Goal: Find specific page/section: Find specific page/section

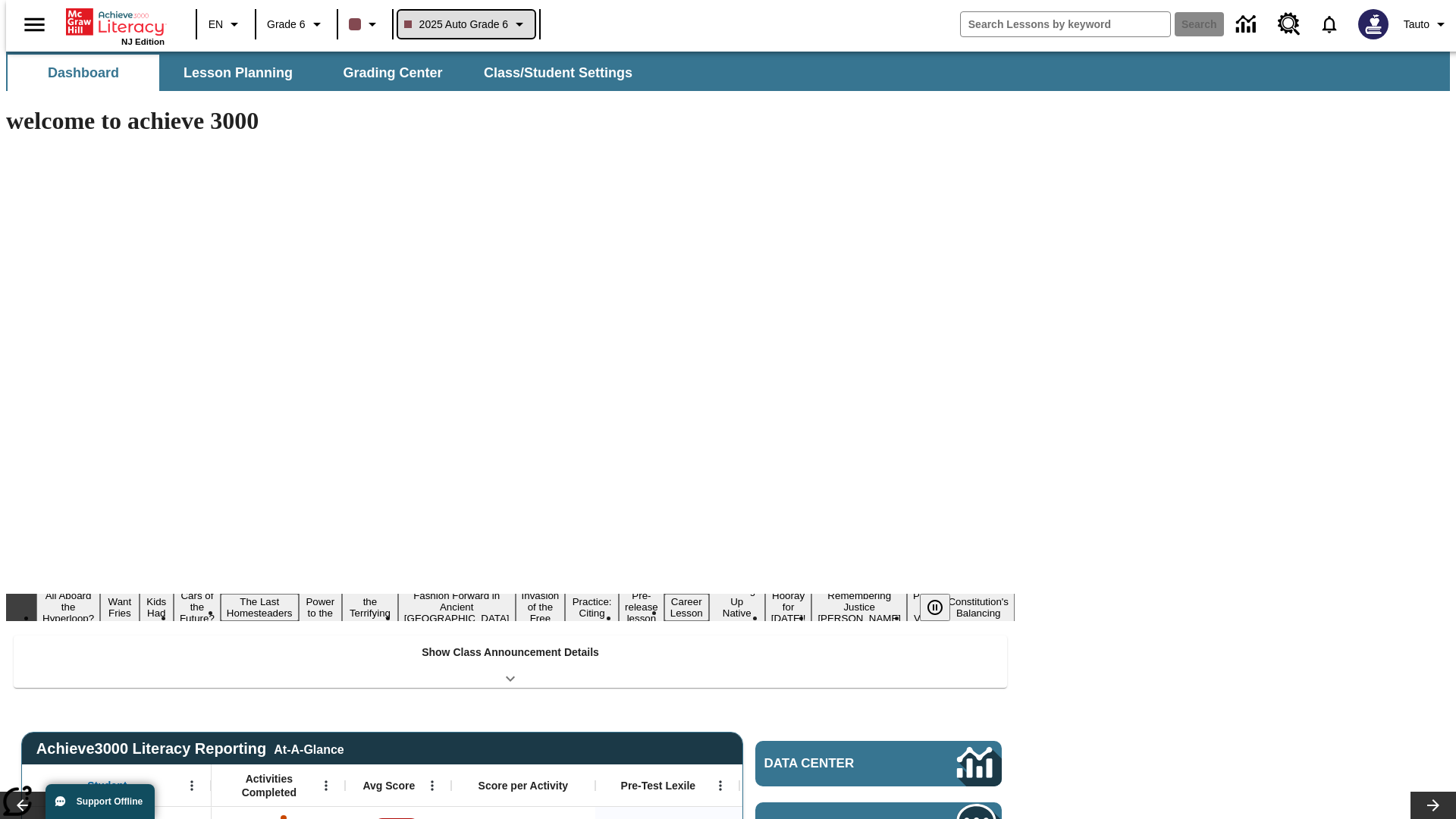
click at [464, 25] on span "2025 Auto Grade 6" at bounding box center [457, 25] width 105 height 16
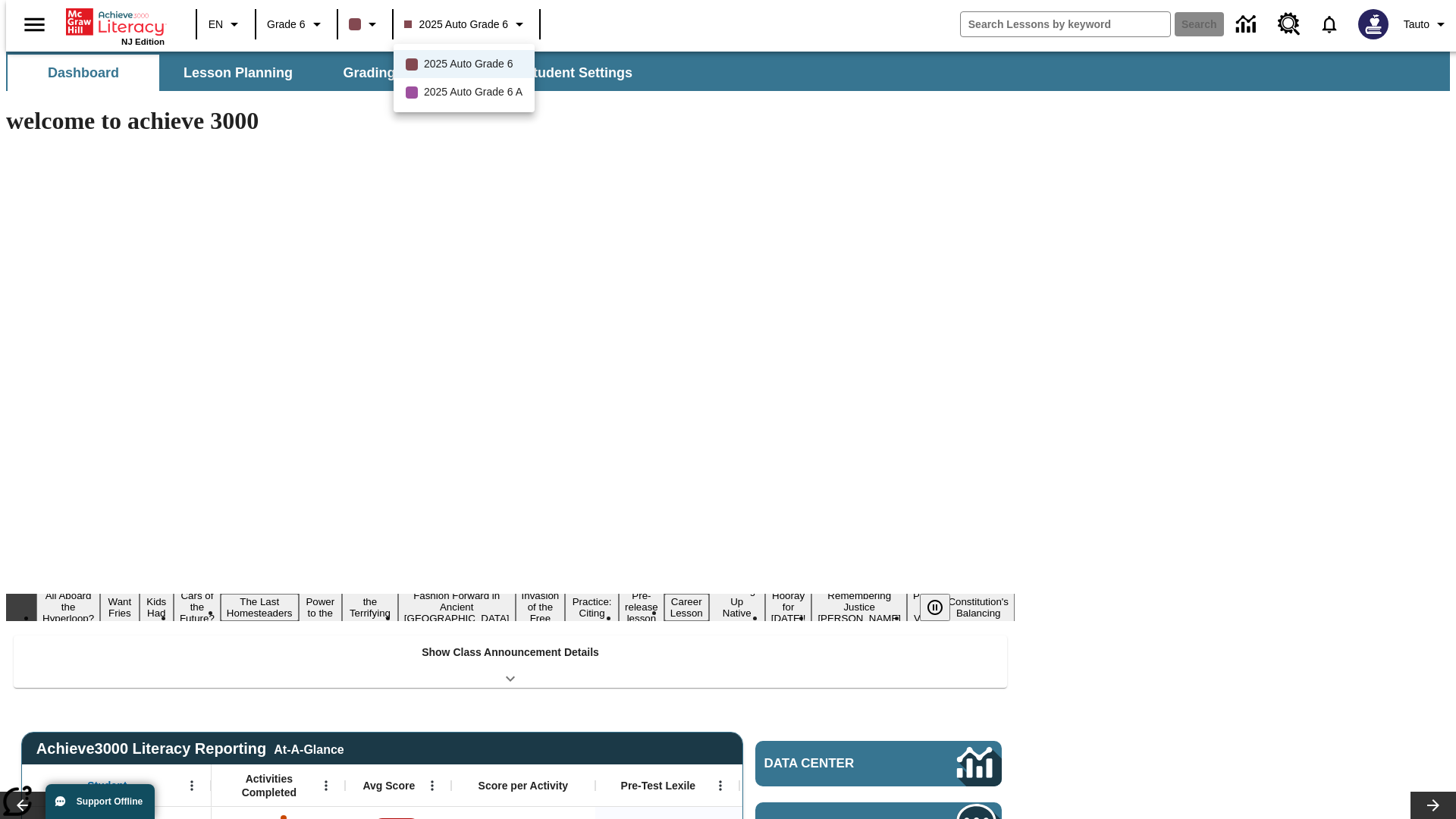
click at [728, 410] on div at bounding box center [728, 409] width 1456 height 819
click at [232, 73] on button "Lesson Planning" at bounding box center [237, 73] width 151 height 37
